Goal: Information Seeking & Learning: Compare options

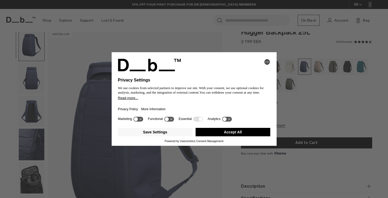
click at [261, 135] on button "Accept All" at bounding box center [232, 132] width 75 height 8
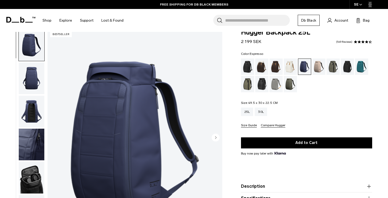
click at [272, 72] on div "Espresso" at bounding box center [275, 67] width 13 height 16
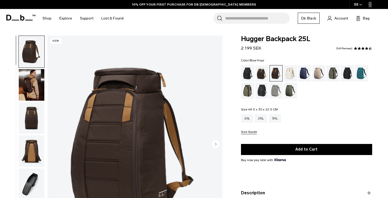
click at [304, 73] on div "Blue Hour" at bounding box center [304, 73] width 13 height 16
click at [303, 74] on div "Blue Hour" at bounding box center [304, 73] width 13 height 16
